Goal: Find specific page/section: Find specific page/section

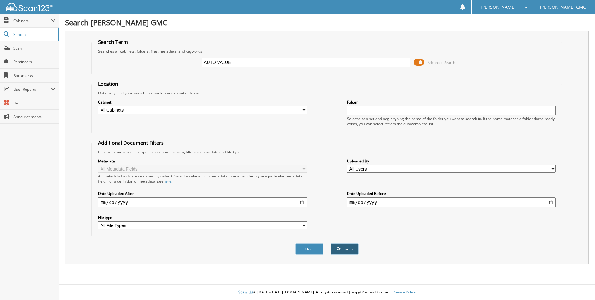
type input "AUTO VALUE"
click at [346, 251] on button "Search" at bounding box center [345, 249] width 28 height 12
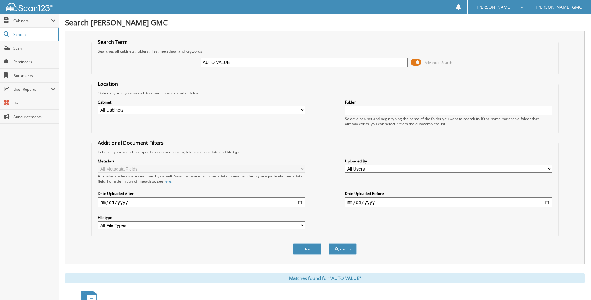
drag, startPoint x: 236, startPoint y: 60, endPoint x: 195, endPoint y: 72, distance: 43.0
click at [195, 72] on fieldset "Search Term Searches all cabinets, folders, files, metadata, and keywords AUTO …" at bounding box center [324, 57] width 467 height 36
type input "53622432"
click at [338, 252] on button "Search" at bounding box center [343, 249] width 28 height 12
click at [417, 61] on span at bounding box center [415, 62] width 11 height 9
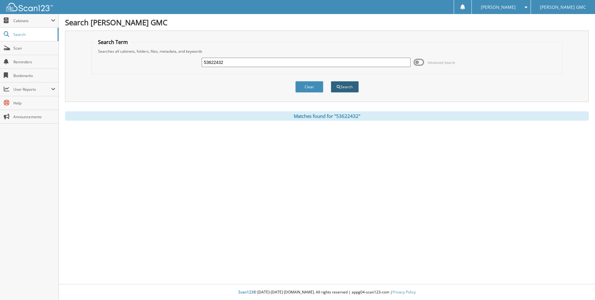
click at [339, 81] on button "Search" at bounding box center [345, 87] width 28 height 12
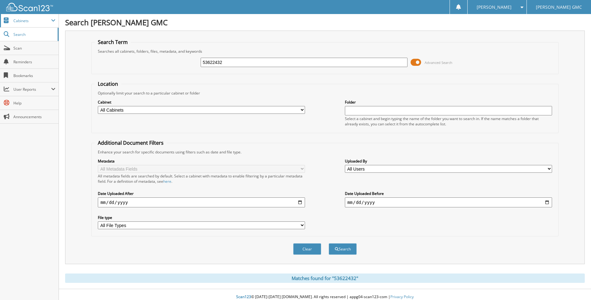
click at [26, 22] on span "Cabinets" at bounding box center [32, 20] width 38 height 5
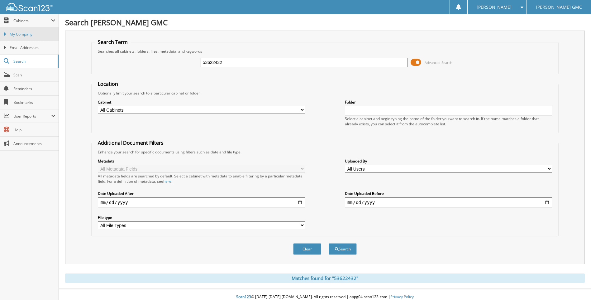
click at [23, 36] on span "My Company" at bounding box center [33, 34] width 46 height 6
